Goal: Task Accomplishment & Management: Manage account settings

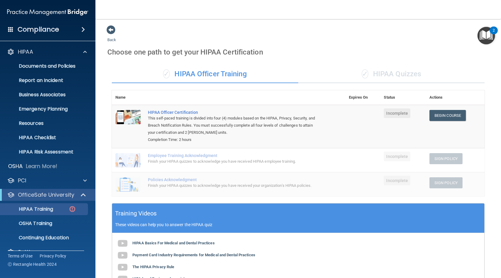
scroll to position [110, 0]
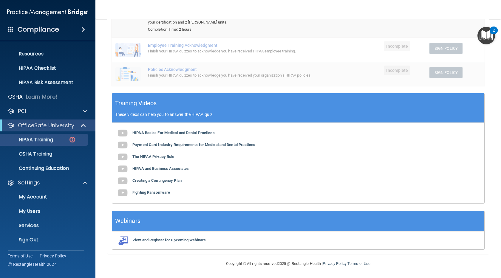
click at [9, 29] on span at bounding box center [10, 29] width 5 height 5
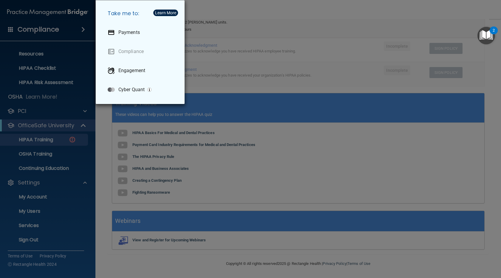
click at [301, 49] on div "Take me to: Payments Compliance Engagement Cyber Quant" at bounding box center [250, 139] width 501 height 278
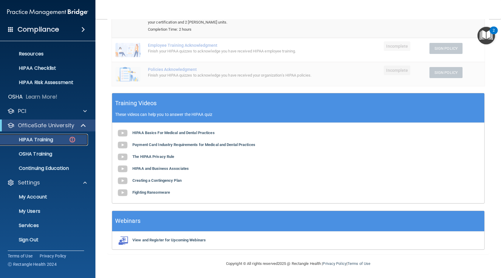
click at [44, 143] on p "HIPAA Training" at bounding box center [28, 140] width 49 height 6
click at [38, 196] on p "My Account" at bounding box center [44, 197] width 81 height 6
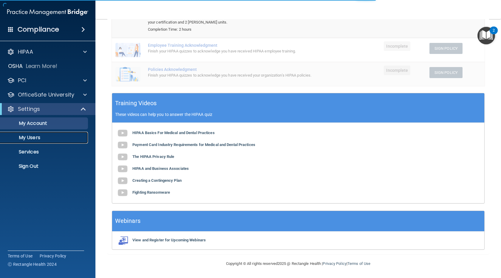
click at [37, 137] on p "My Users" at bounding box center [44, 138] width 81 height 6
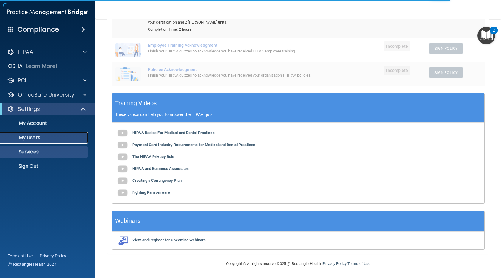
select select "20"
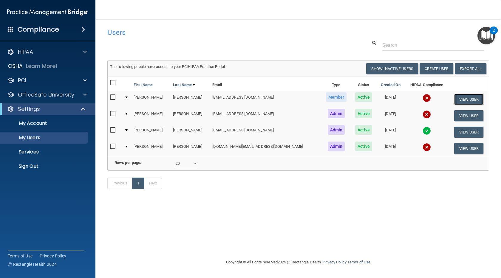
click at [463, 99] on button "View User" at bounding box center [469, 99] width 30 height 11
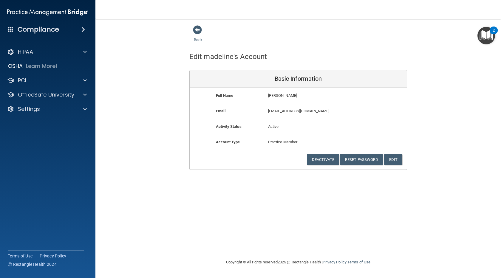
click at [119, 113] on div "Back Edit madeline's Account Basic Information Full Name [PERSON_NAME] [PERSON_…" at bounding box center [298, 97] width 382 height 145
click at [63, 109] on div "Settings" at bounding box center [40, 109] width 74 height 7
click at [164, 208] on div "Back Edit madeline's Account Basic Information Full Name [PERSON_NAME] [PERSON_…" at bounding box center [298, 139] width 382 height 228
click at [459, 111] on div "Back Edit madeline's Account Basic Information Full Name [PERSON_NAME] [PERSON_…" at bounding box center [298, 97] width 382 height 145
